Goal: Task Accomplishment & Management: Complete application form

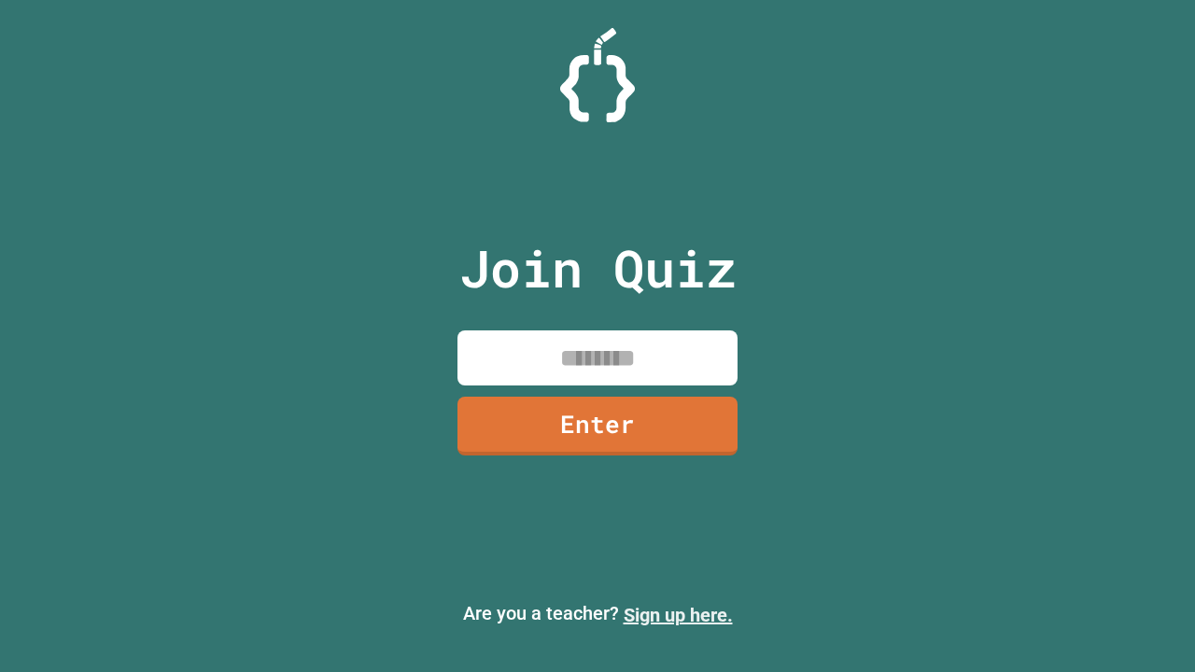
click at [678, 615] on link "Sign up here." at bounding box center [678, 615] width 109 height 22
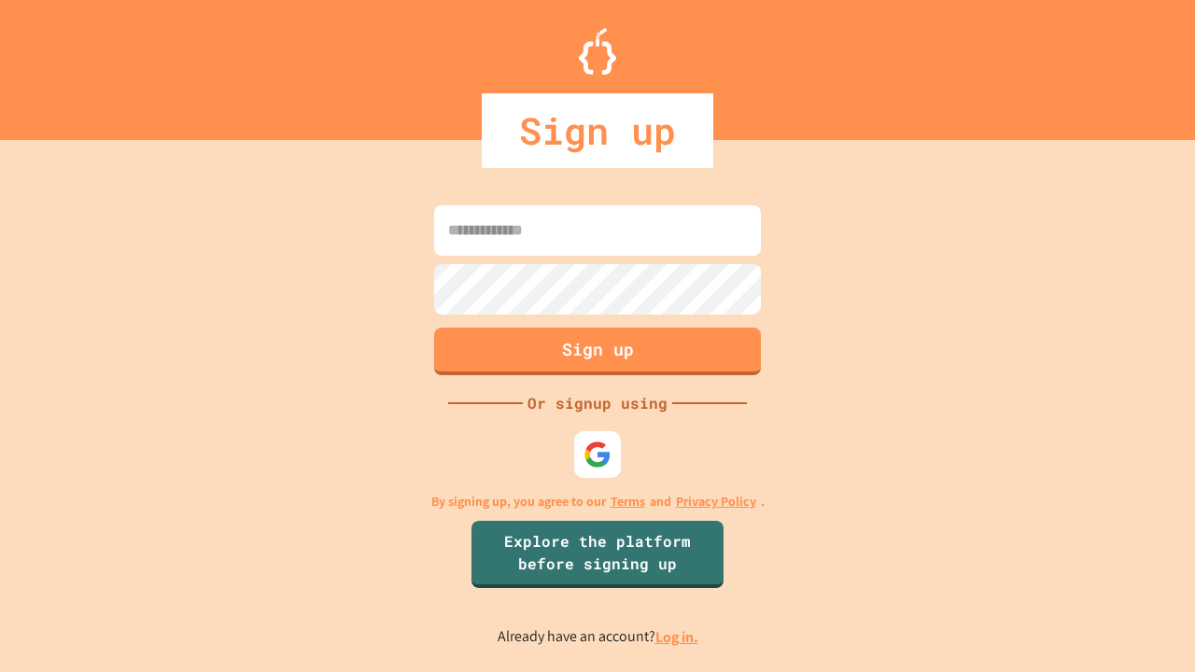
click at [678, 637] on link "Log in." at bounding box center [677, 638] width 43 height 20
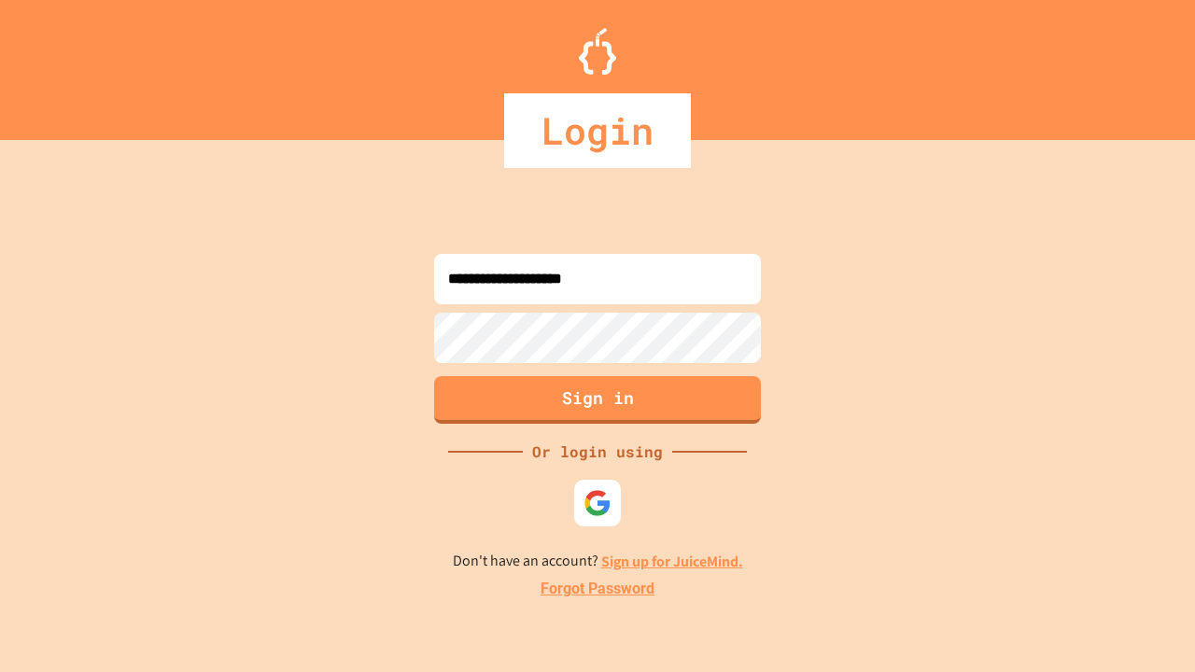
type input "**********"
